Goal: Check status: Check status

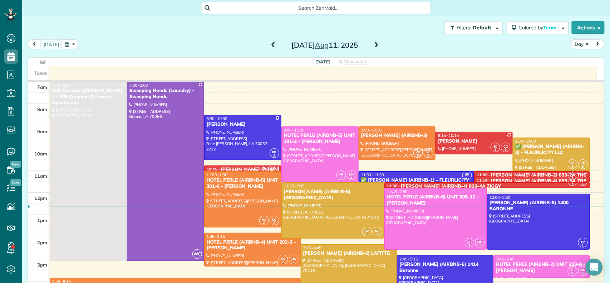
click at [269, 46] on span at bounding box center [273, 45] width 8 height 6
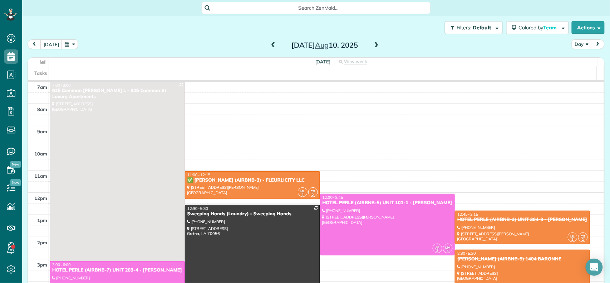
click at [269, 46] on span at bounding box center [273, 45] width 8 height 6
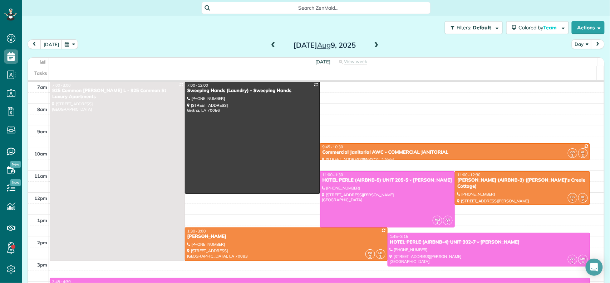
click at [406, 192] on div at bounding box center [388, 198] width 135 height 55
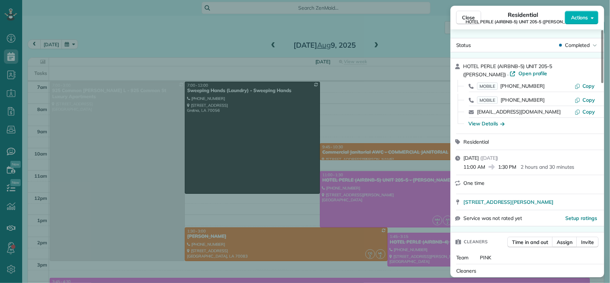
drag, startPoint x: 464, startPoint y: 167, endPoint x: 485, endPoint y: 166, distance: 21.1
click at [485, 166] on span "11:00 AM" at bounding box center [475, 166] width 22 height 7
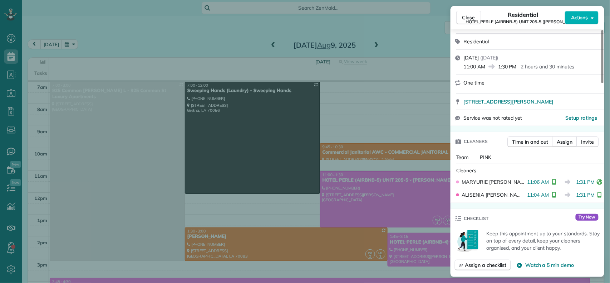
scroll to position [95, 0]
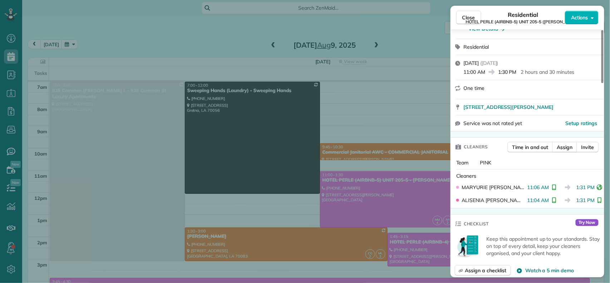
click at [466, 73] on span "11:00 AM" at bounding box center [475, 71] width 22 height 7
drag, startPoint x: 464, startPoint y: 72, endPoint x: 484, endPoint y: 71, distance: 19.7
click at [484, 71] on span "11:00 AM" at bounding box center [475, 71] width 22 height 7
drag, startPoint x: 523, startPoint y: 189, endPoint x: 544, endPoint y: 188, distance: 21.1
click at [544, 188] on div "[PERSON_NAME] 11:06 AM 1:31 PM" at bounding box center [528, 187] width 148 height 13
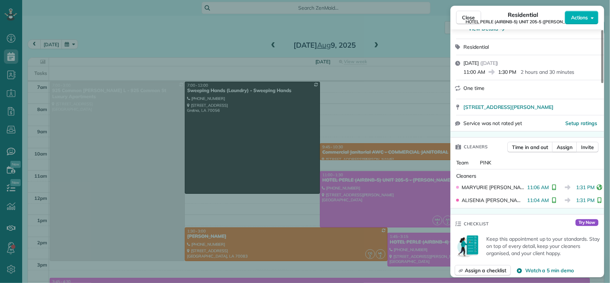
drag, startPoint x: 536, startPoint y: 205, endPoint x: 527, endPoint y: 194, distance: 14.2
click at [536, 205] on div "[PERSON_NAME] 11:04 AM 1:31 PM" at bounding box center [528, 200] width 148 height 13
click at [528, 202] on span "11:04 AM" at bounding box center [539, 199] width 22 height 7
drag, startPoint x: 524, startPoint y: 201, endPoint x: 544, endPoint y: 199, distance: 20.8
click at [544, 199] on span "11:04 AM" at bounding box center [539, 199] width 22 height 7
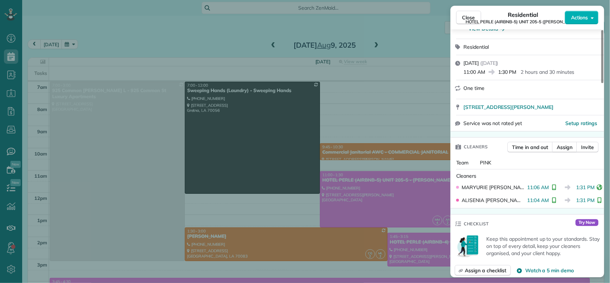
click at [472, 20] on span "HOTEL PERLE (AIRBNB-5) UNIT 205-5 ([PERSON_NAME])" at bounding box center [523, 22] width 114 height 6
click at [470, 16] on span "Close" at bounding box center [469, 17] width 13 height 7
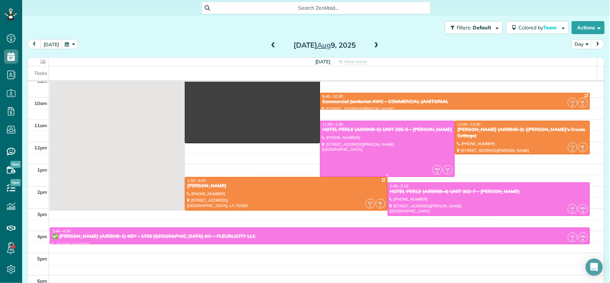
scroll to position [143, 0]
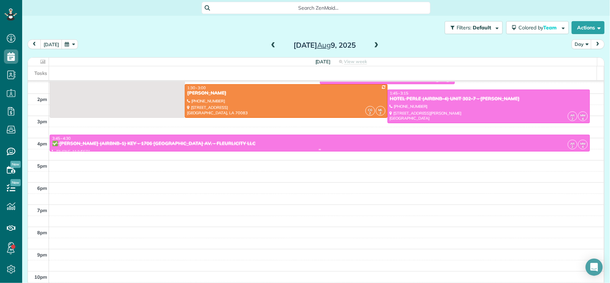
click at [276, 139] on div "3:45 - 4:30" at bounding box center [320, 138] width 536 height 5
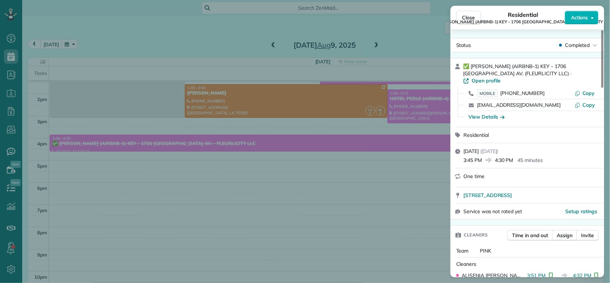
drag, startPoint x: 464, startPoint y: 154, endPoint x: 481, endPoint y: 152, distance: 16.5
click at [481, 156] on span "3:45 PM" at bounding box center [473, 159] width 19 height 7
drag, startPoint x: 495, startPoint y: 152, endPoint x: 513, endPoint y: 152, distance: 17.5
click at [513, 156] on span "4:30 PM" at bounding box center [504, 159] width 19 height 7
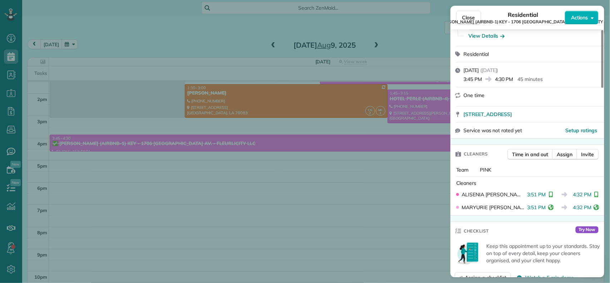
scroll to position [95, 0]
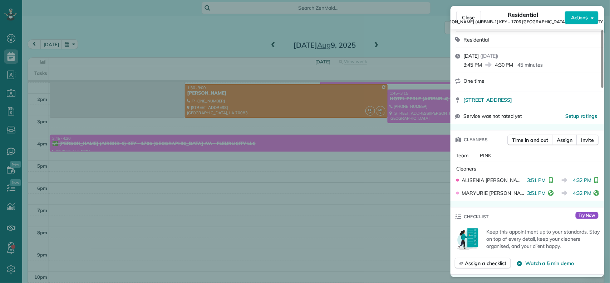
drag, startPoint x: 571, startPoint y: 175, endPoint x: 585, endPoint y: 175, distance: 13.2
click at [585, 176] on span "4:32 PM" at bounding box center [582, 179] width 19 height 7
click at [573, 176] on span "4:32 PM" at bounding box center [582, 179] width 19 height 7
drag, startPoint x: 569, startPoint y: 174, endPoint x: 587, endPoint y: 172, distance: 18.0
click at [587, 176] on div "3:51 PM 4:32 PM" at bounding box center [563, 179] width 71 height 7
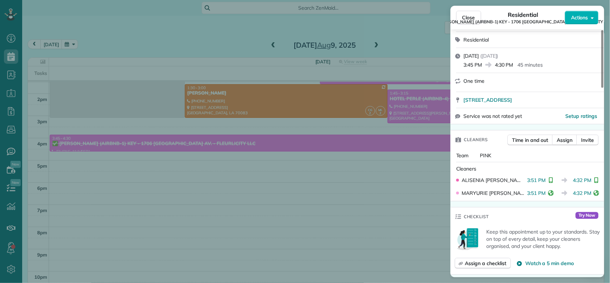
drag, startPoint x: 469, startPoint y: 13, endPoint x: 454, endPoint y: 20, distance: 16.0
click at [469, 13] on button "Close" at bounding box center [468, 18] width 25 height 14
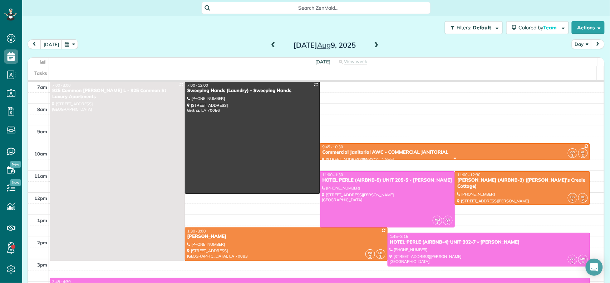
click at [482, 149] on div "9:45 - 10:30" at bounding box center [455, 146] width 266 height 5
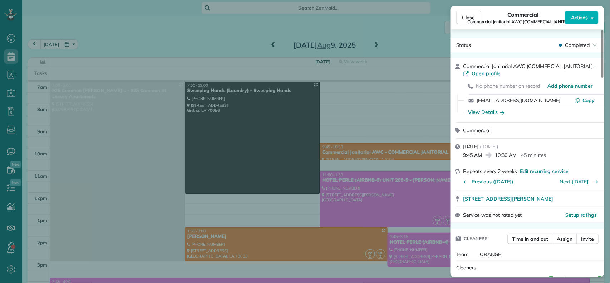
drag, startPoint x: 464, startPoint y: 155, endPoint x: 481, endPoint y: 155, distance: 17.2
click at [481, 155] on span "9:45 AM" at bounding box center [473, 154] width 19 height 7
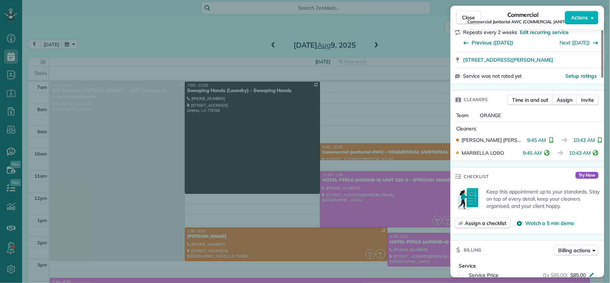
scroll to position [143, 0]
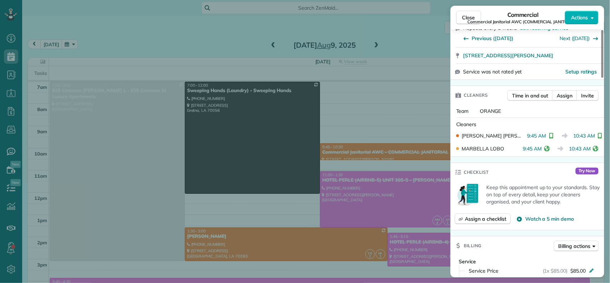
drag, startPoint x: 471, startPoint y: 15, endPoint x: 463, endPoint y: 62, distance: 47.9
click at [471, 15] on span "Close" at bounding box center [469, 17] width 13 height 7
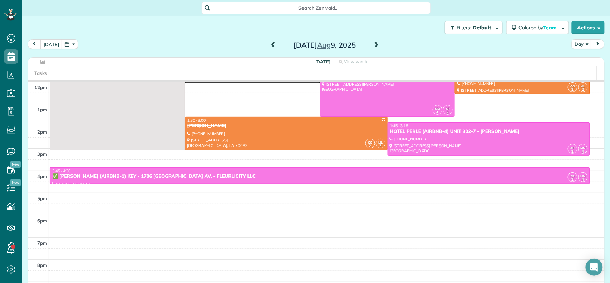
scroll to position [95, 0]
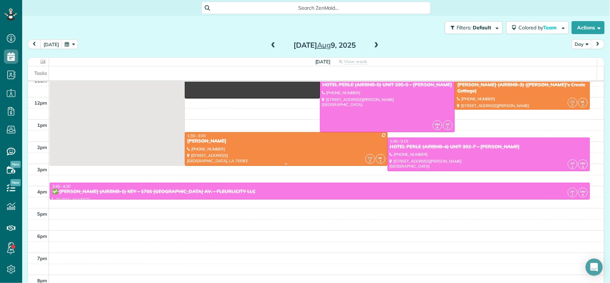
click at [280, 159] on div at bounding box center [286, 148] width 202 height 33
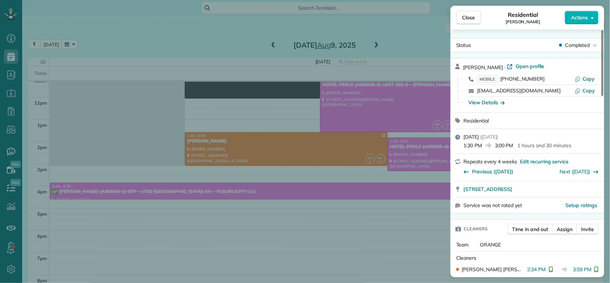
scroll to position [48, 0]
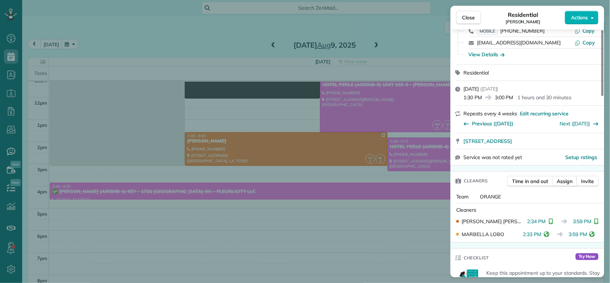
drag, startPoint x: 496, startPoint y: 99, endPoint x: 513, endPoint y: 97, distance: 17.2
click at [513, 97] on span "3:00 PM" at bounding box center [504, 97] width 19 height 7
drag, startPoint x: 570, startPoint y: 222, endPoint x: 587, endPoint y: 221, distance: 17.5
click at [587, 221] on span "3:59 PM" at bounding box center [582, 221] width 19 height 7
click at [475, 12] on button "Close" at bounding box center [468, 18] width 25 height 14
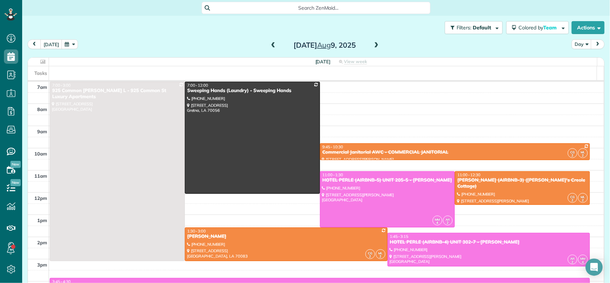
click at [376, 48] on div "[DATE]" at bounding box center [325, 44] width 114 height 11
click at [373, 47] on span at bounding box center [377, 45] width 8 height 6
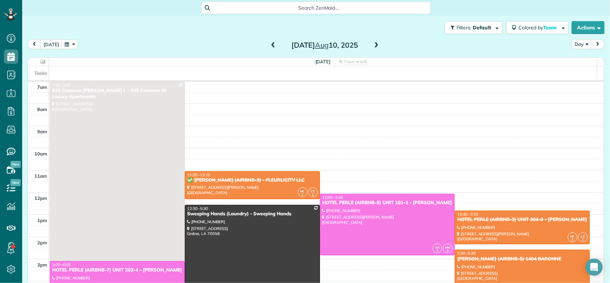
click at [373, 47] on span at bounding box center [377, 45] width 8 height 6
